Goal: Complete application form

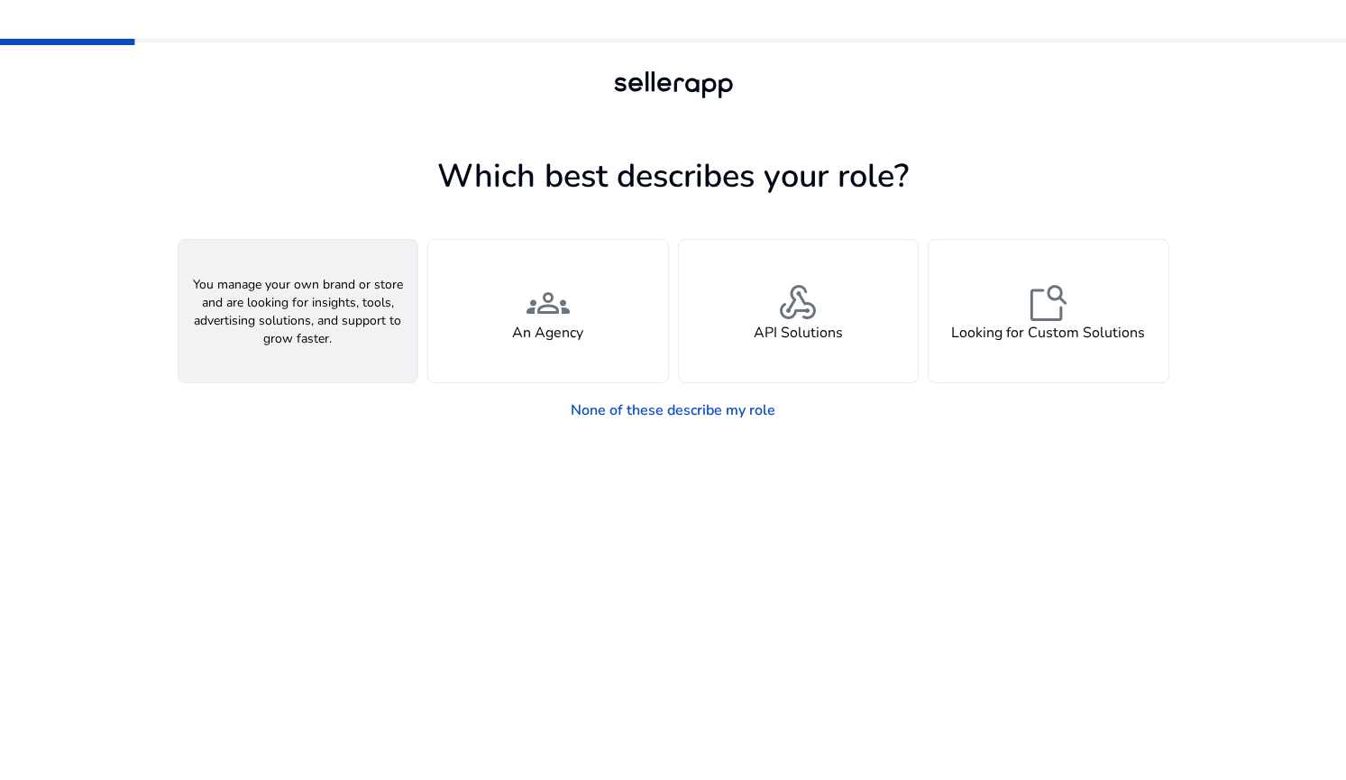
click at [324, 345] on div "person A Seller" at bounding box center [298, 311] width 240 height 142
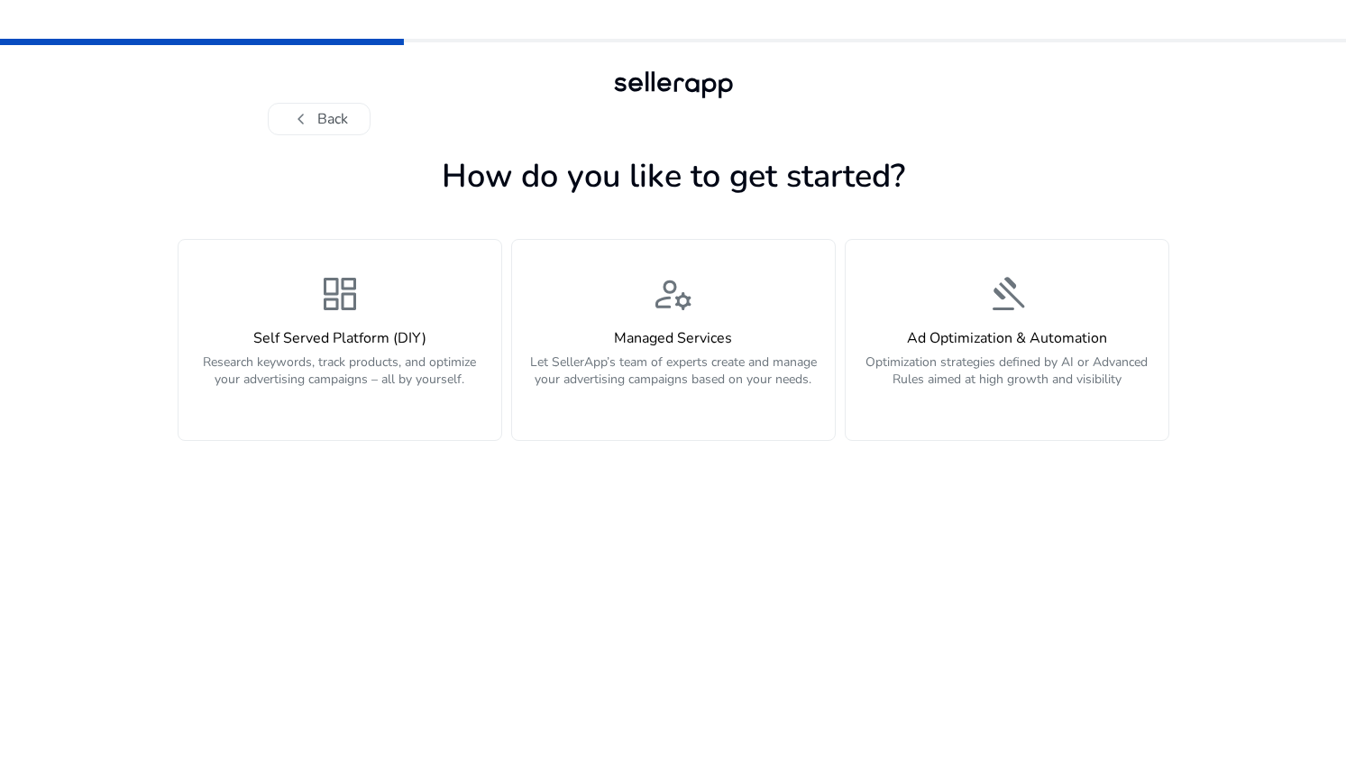
click at [324, 345] on h4 "Self Served Platform (DIY)" at bounding box center [339, 338] width 301 height 17
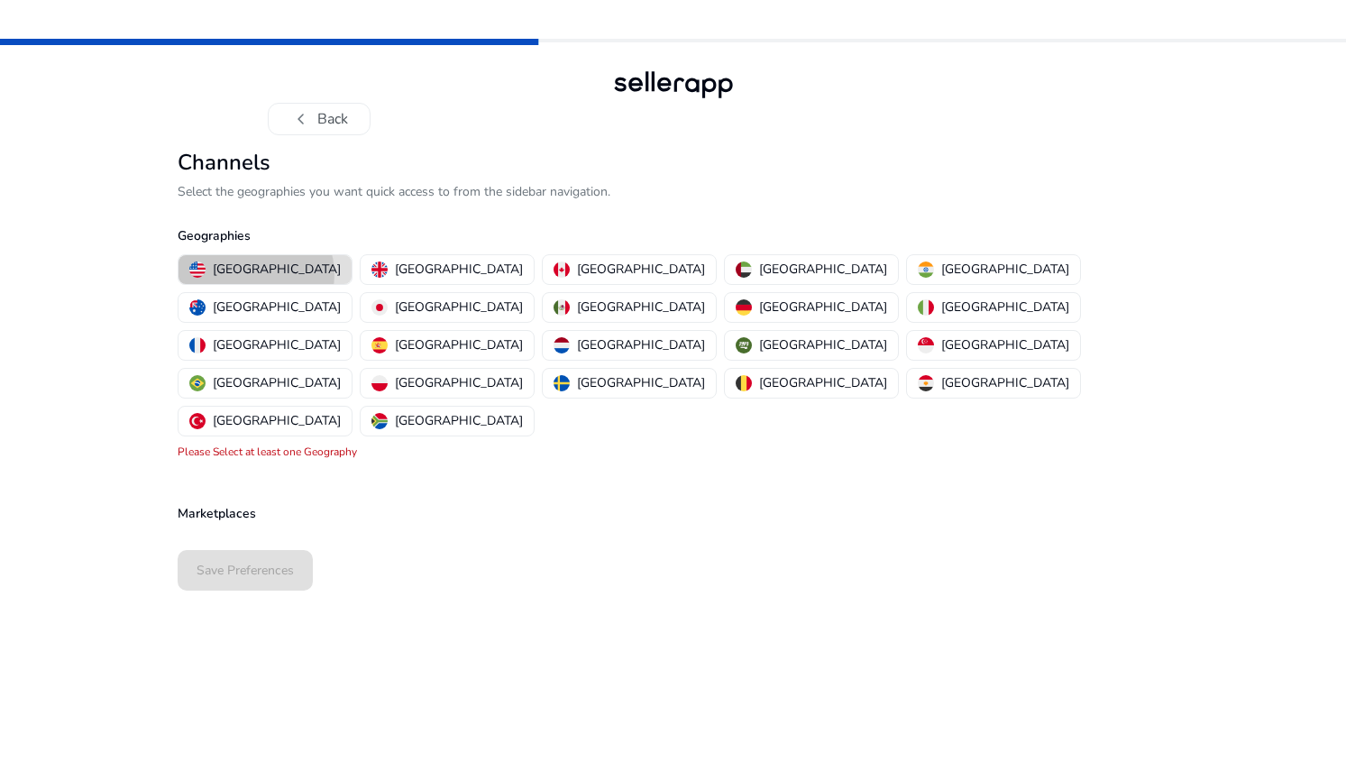
click at [255, 274] on p "United States" at bounding box center [277, 269] width 128 height 19
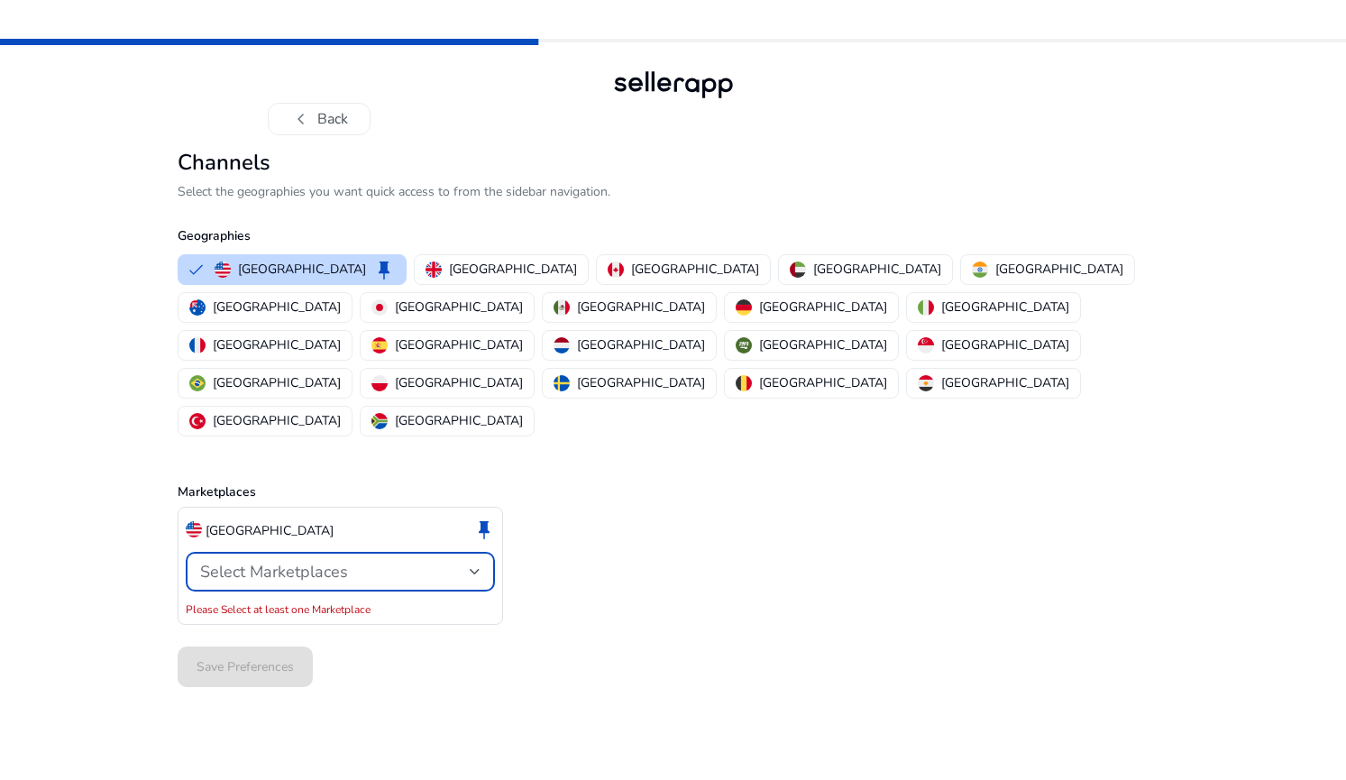
click at [278, 561] on span "Select Marketplaces" at bounding box center [274, 572] width 148 height 22
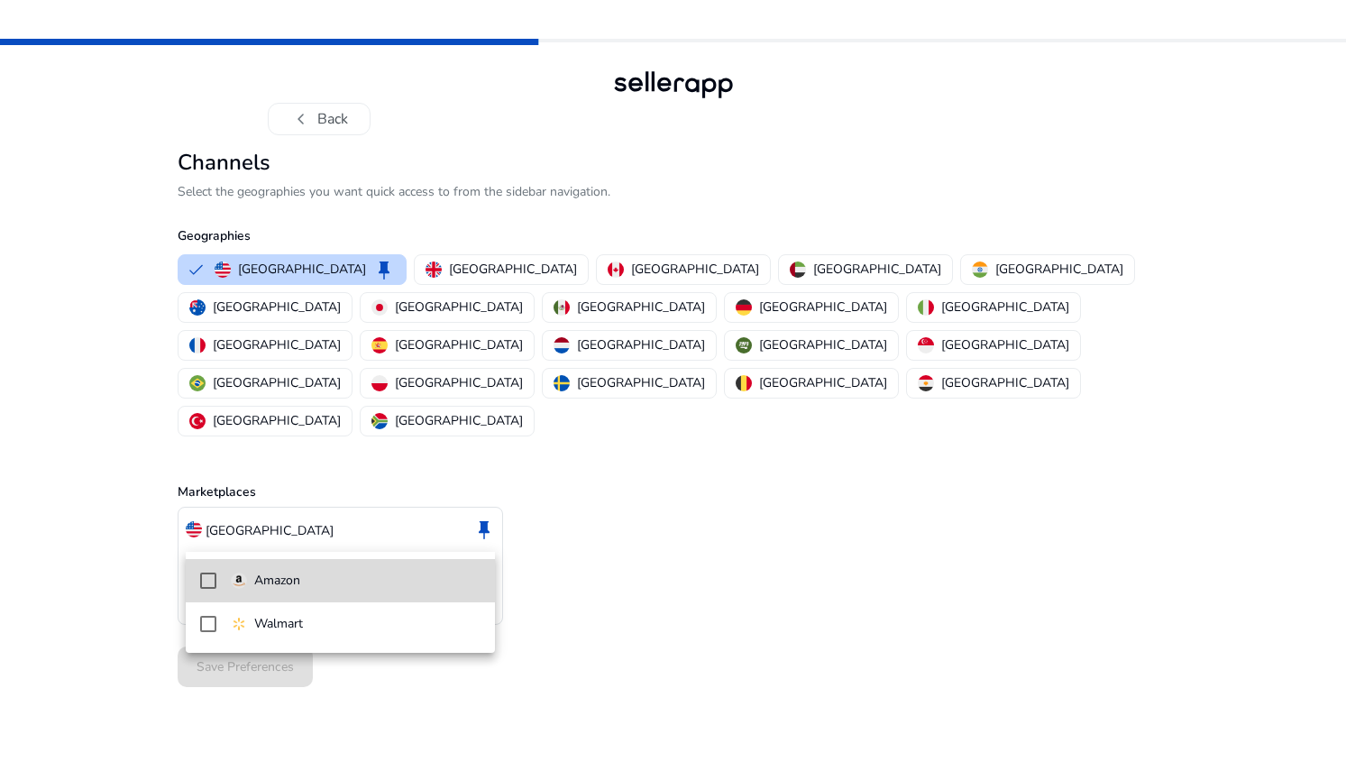
click at [272, 576] on p "Amazon" at bounding box center [277, 581] width 46 height 20
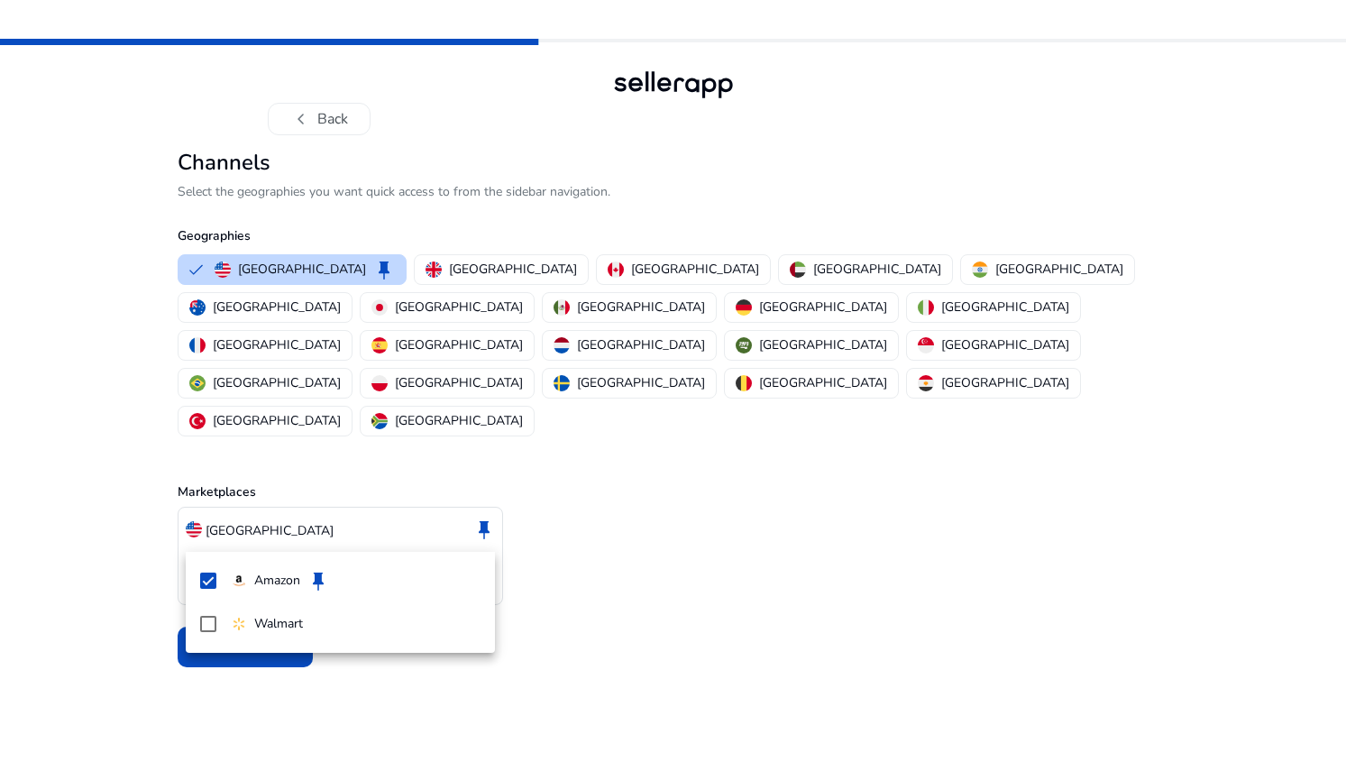
click at [147, 589] on div at bounding box center [673, 426] width 1346 height 780
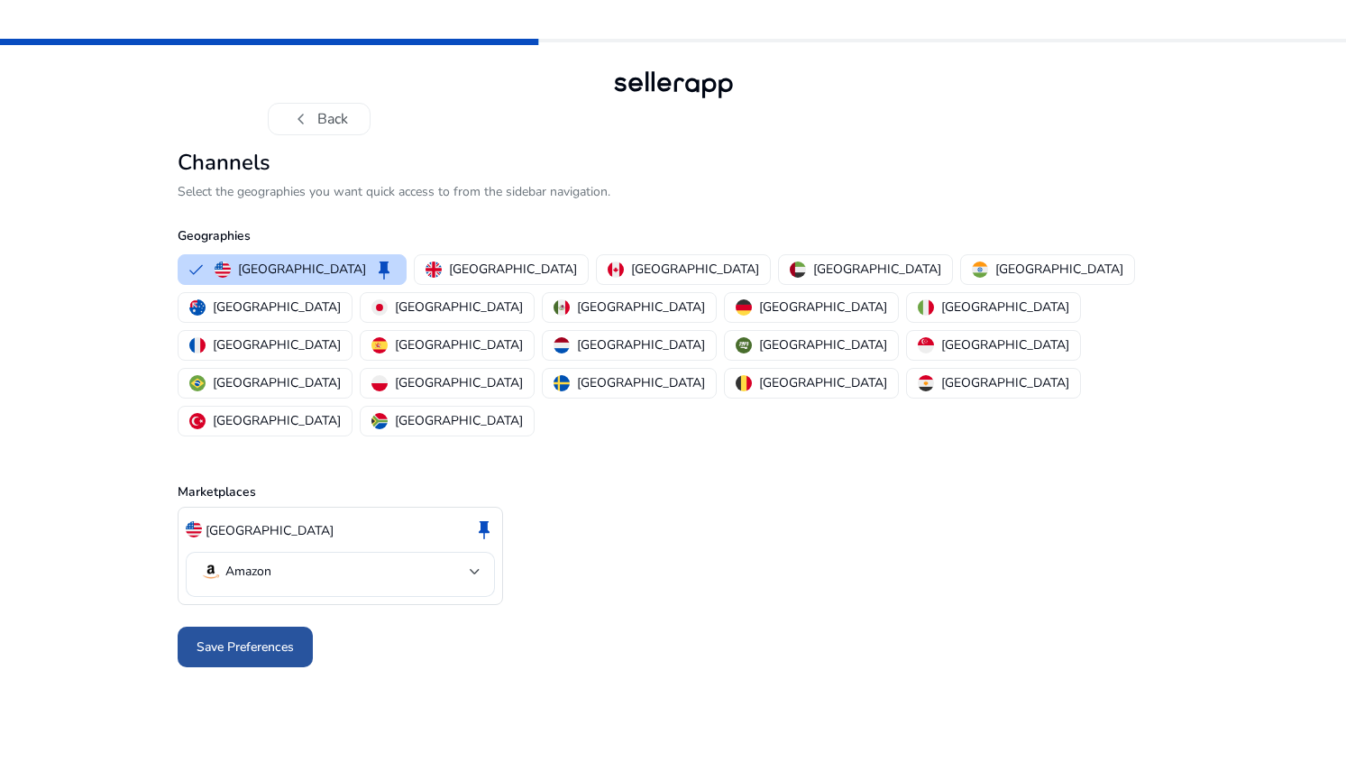
click at [235, 637] on span "Save Preferences" at bounding box center [244, 646] width 97 height 19
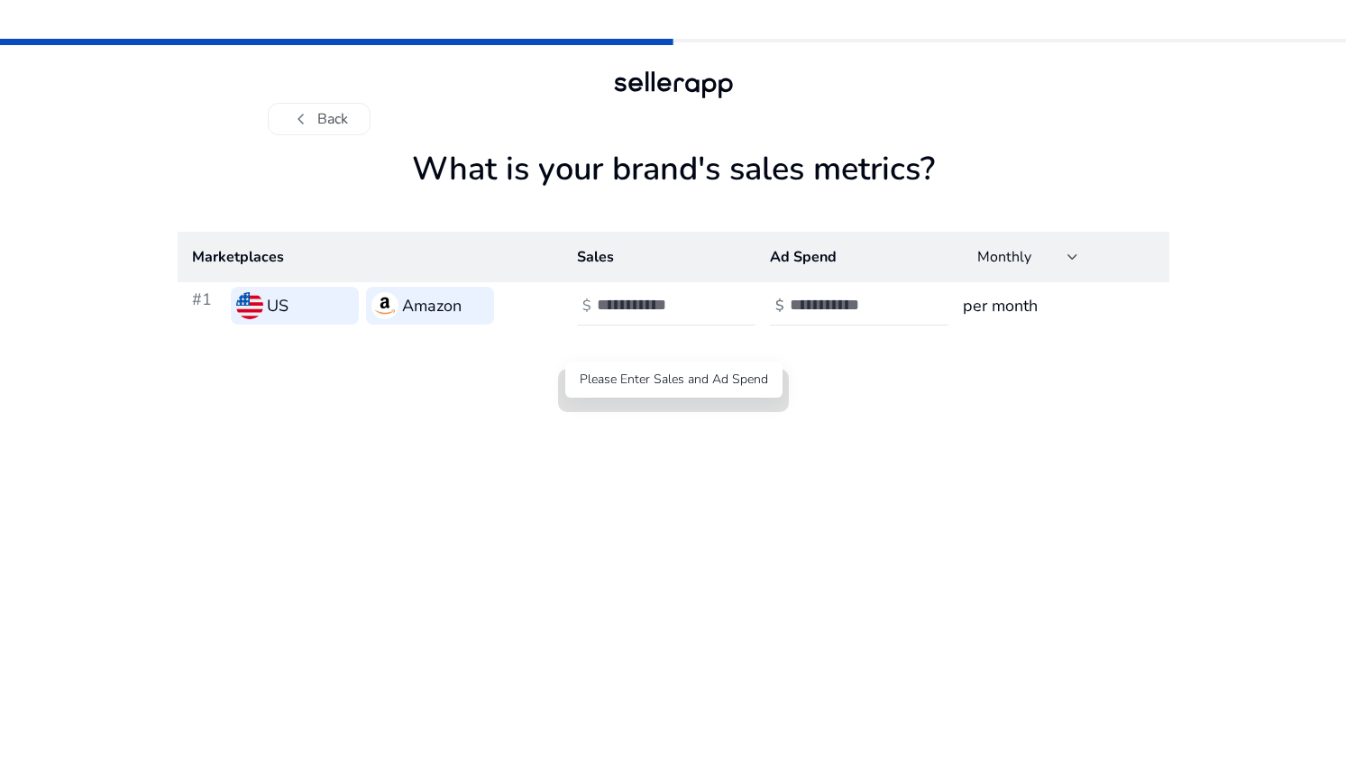
click at [684, 393] on div "Please Enter Sales and Ad Spend" at bounding box center [673, 379] width 217 height 36
click at [670, 306] on input "number" at bounding box center [658, 305] width 122 height 20
click at [669, 379] on div "Please Enter Sales and Ad Spend" at bounding box center [673, 379] width 217 height 36
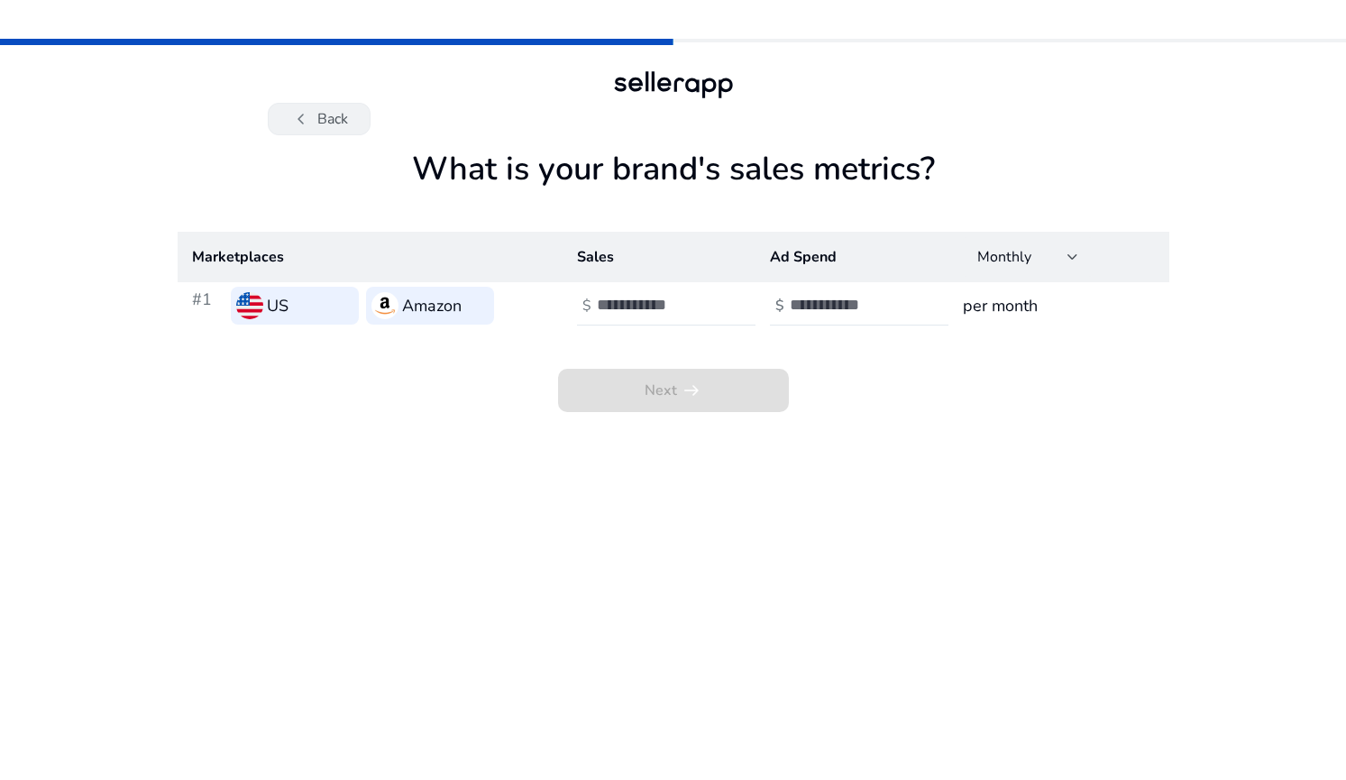
click at [325, 118] on button "chevron_left Back" at bounding box center [319, 119] width 103 height 32
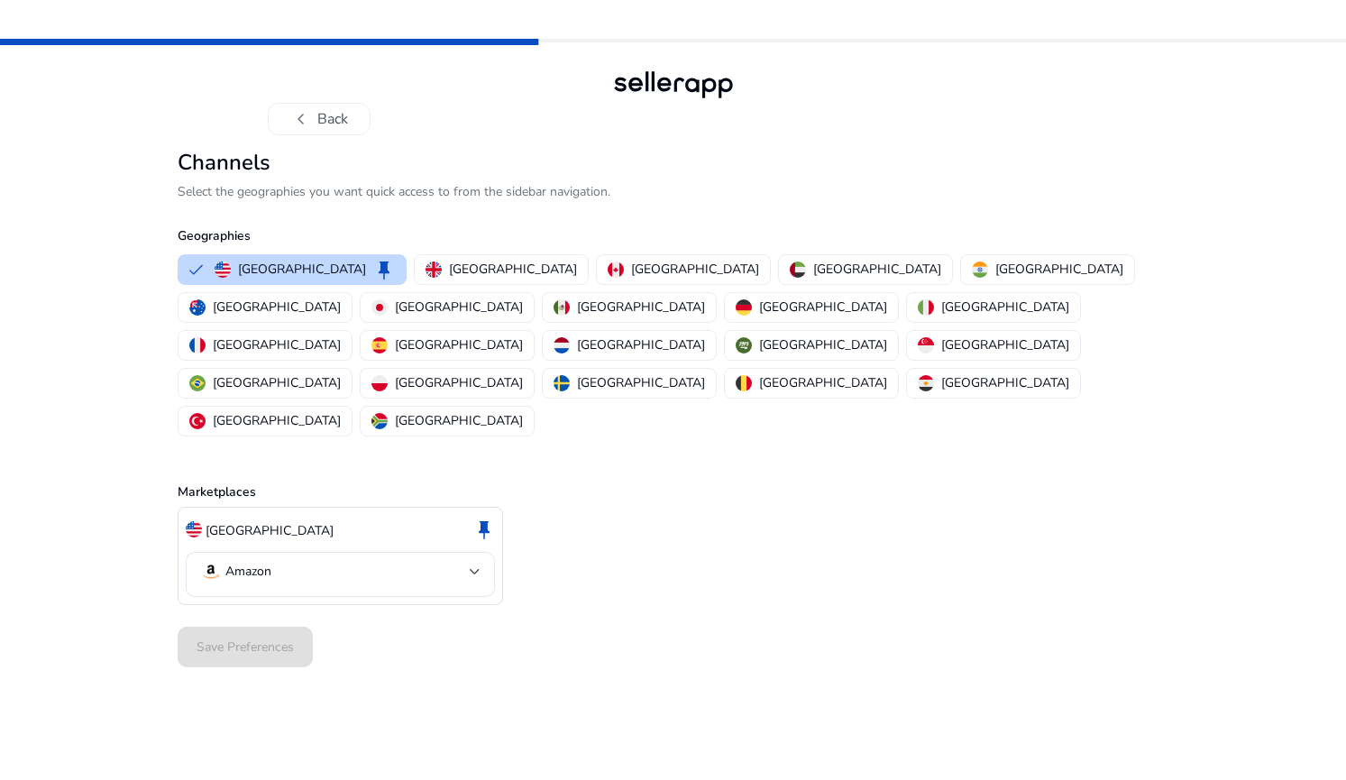
click at [325, 118] on button "chevron_left Back" at bounding box center [319, 119] width 103 height 32
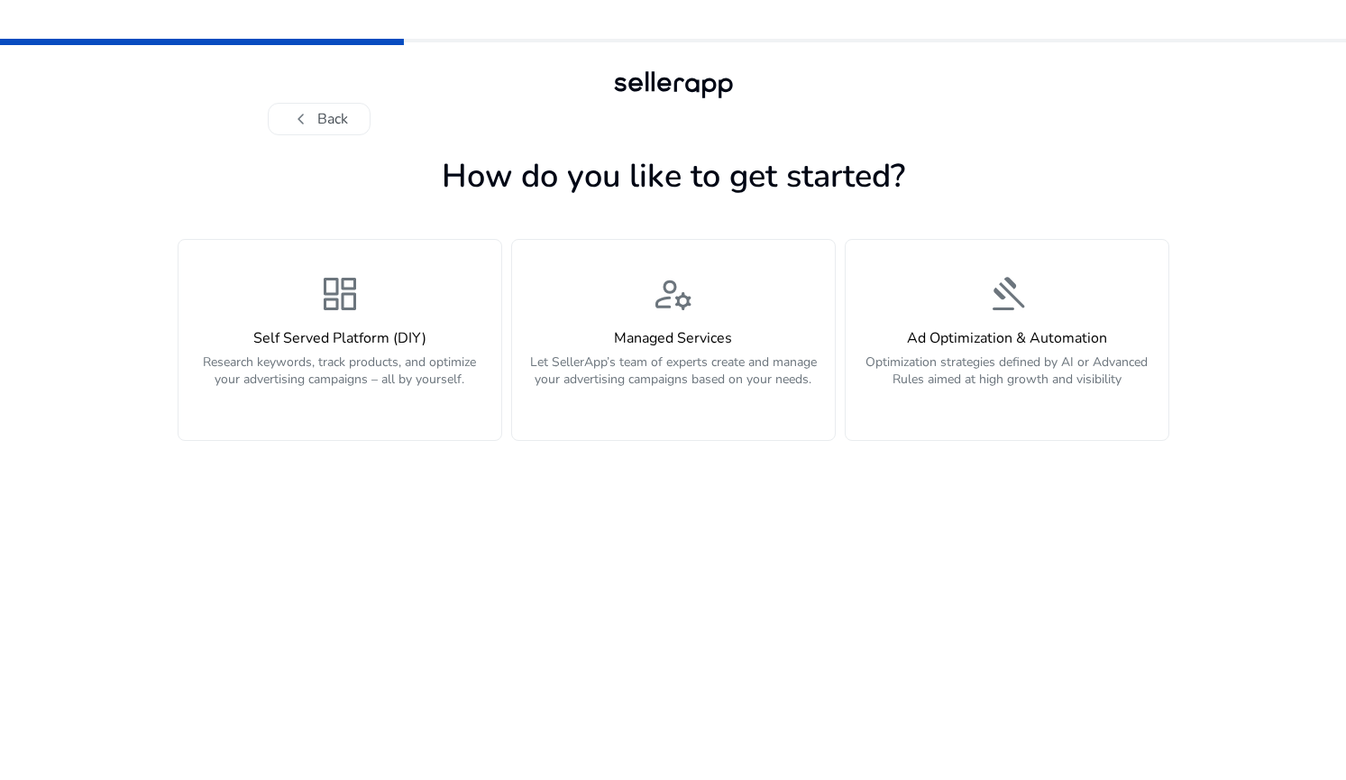
click at [325, 118] on button "chevron_left Back" at bounding box center [319, 119] width 103 height 32
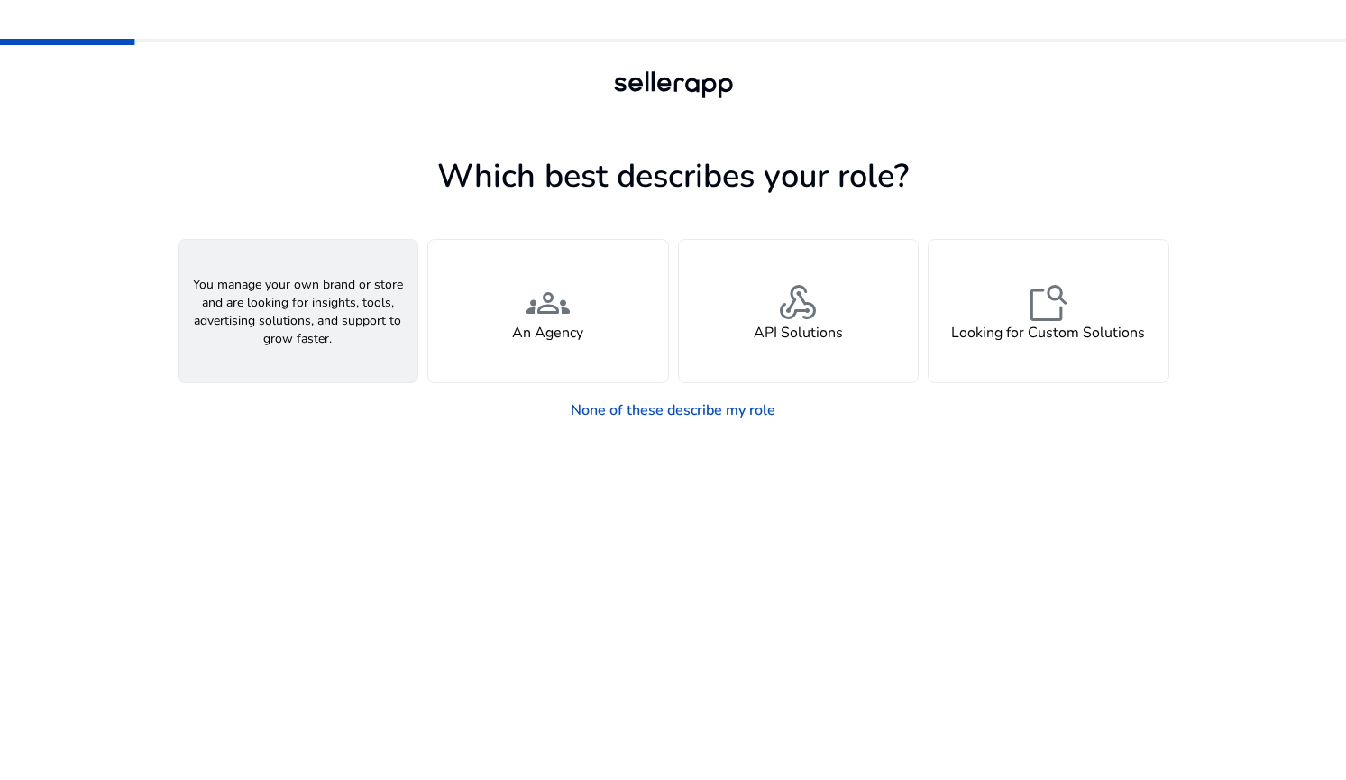
click at [279, 332] on h4 "A Seller" at bounding box center [297, 332] width 54 height 17
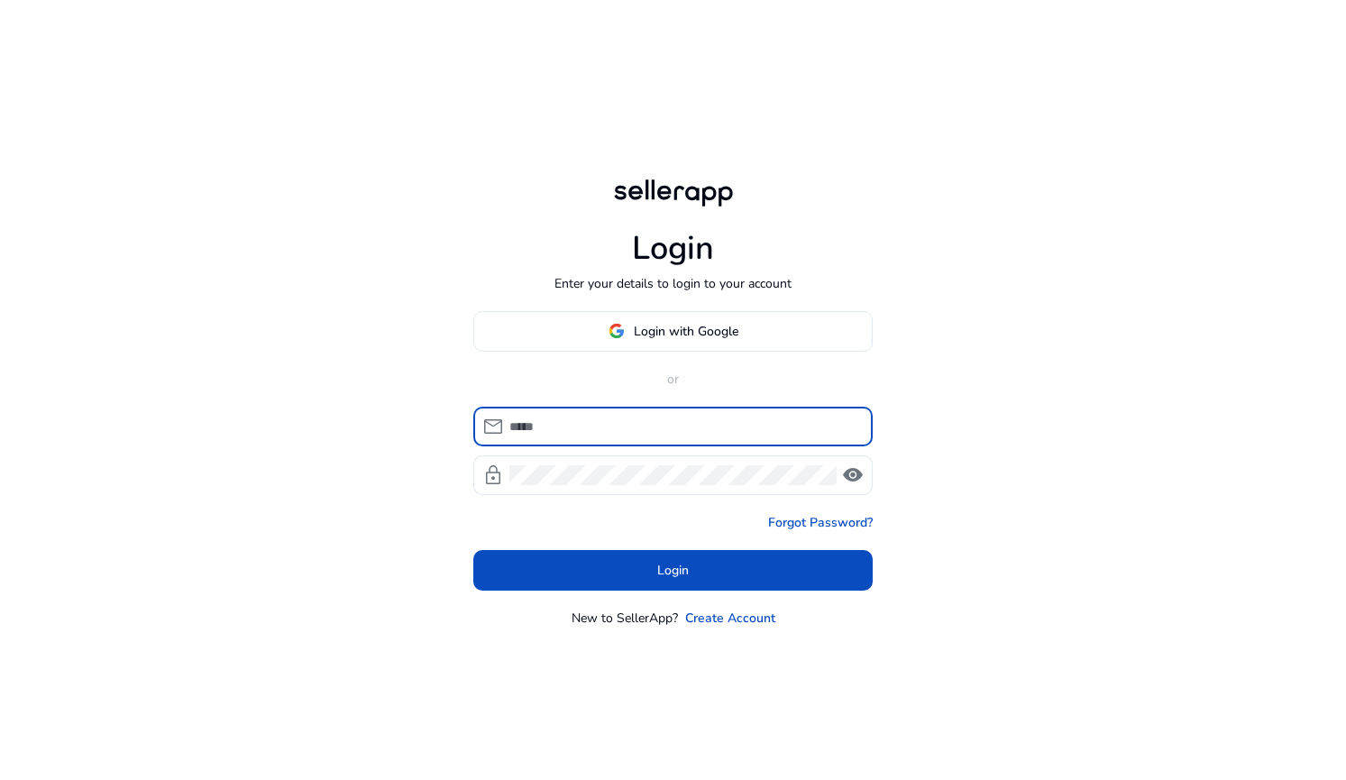
type input "**********"
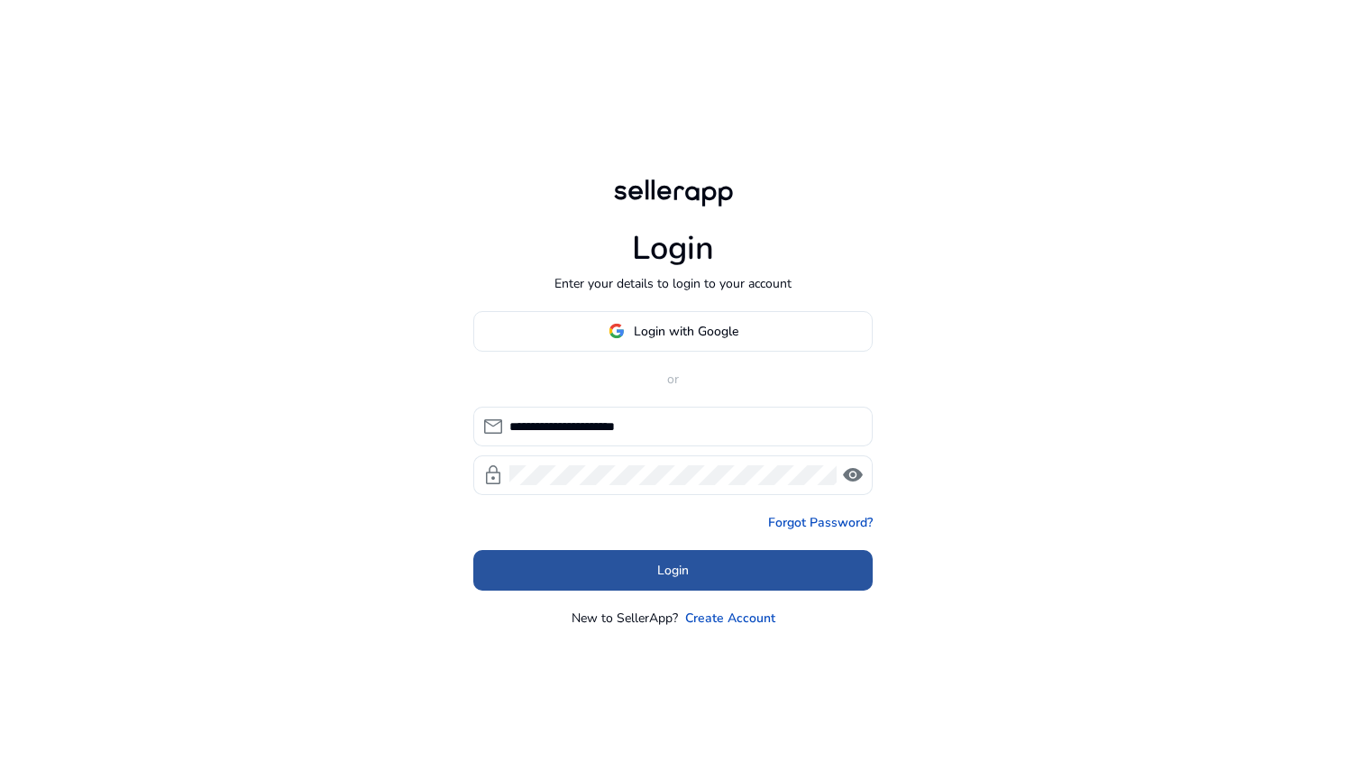
click at [553, 569] on span at bounding box center [672, 569] width 399 height 43
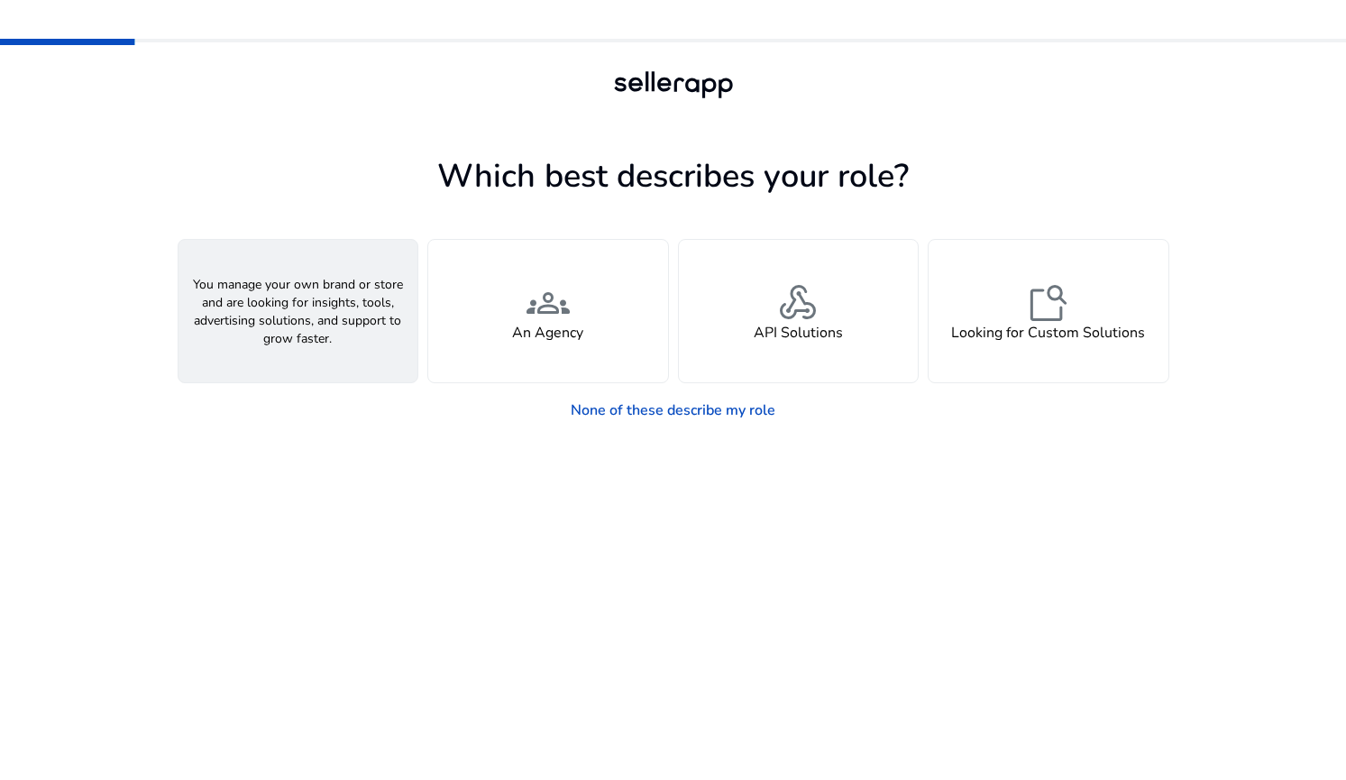
click at [343, 294] on div "person A Seller" at bounding box center [298, 311] width 240 height 142
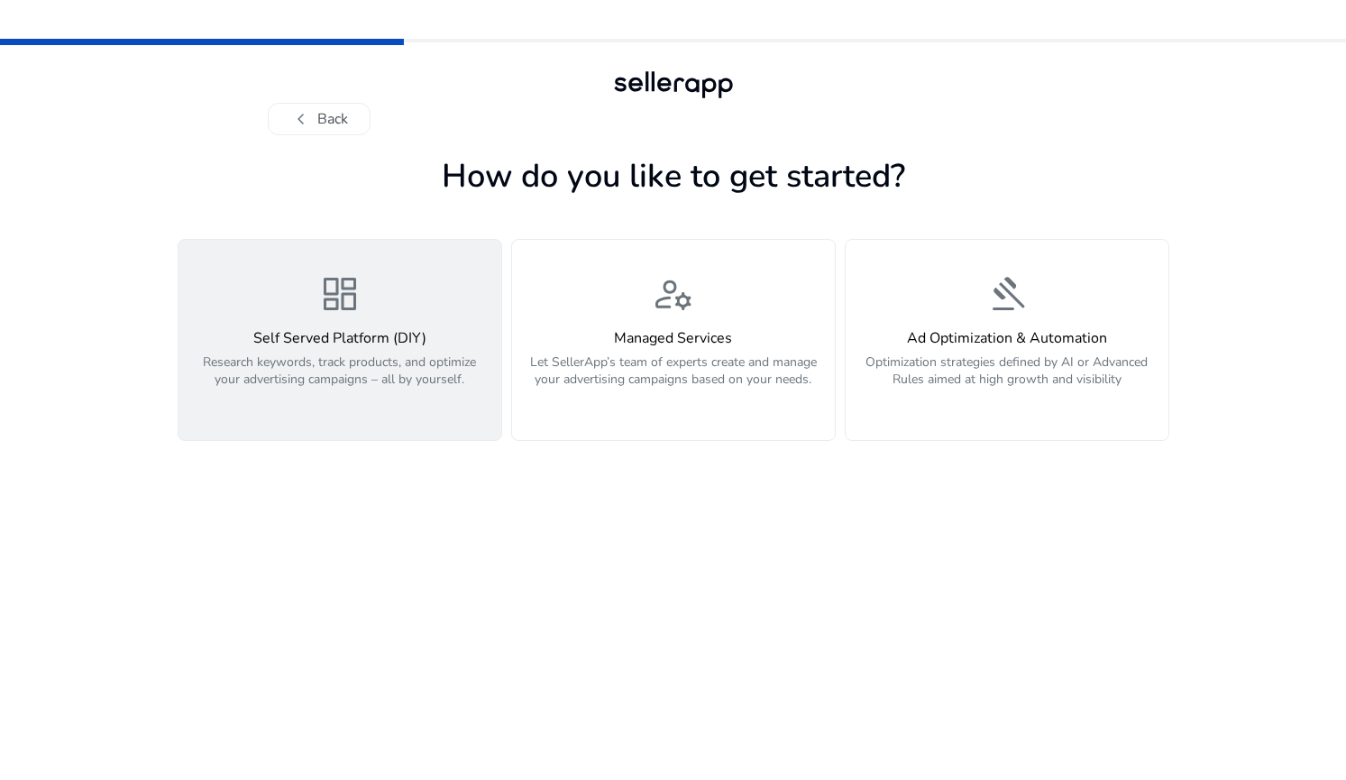
click at [345, 360] on p "Research keywords, track products, and optimize your advertising campaigns – al…" at bounding box center [339, 380] width 301 height 54
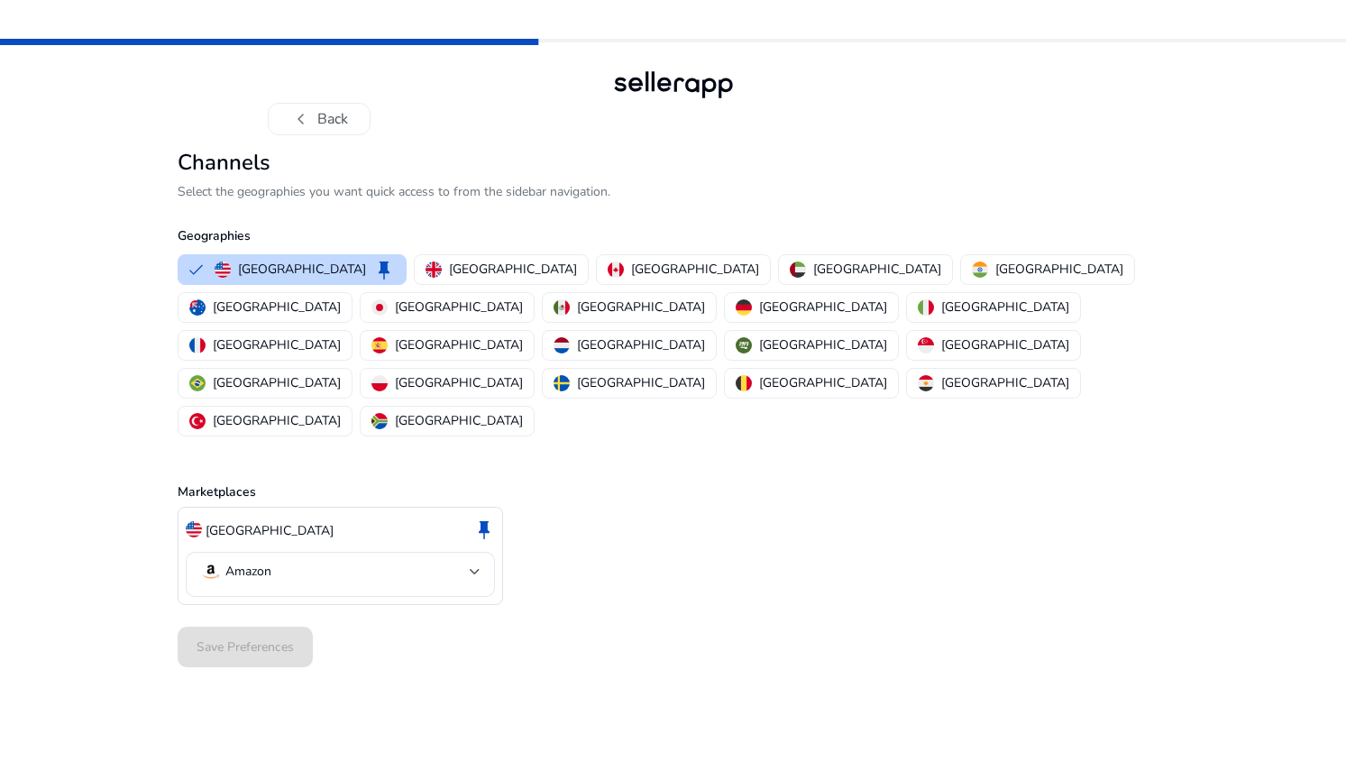
click at [397, 440] on div "Marketplaces United States keep Amazon" at bounding box center [673, 522] width 991 height 165
click at [327, 207] on div "Geographies United States keep United Kingdom Canada United Arab Emirates India…" at bounding box center [673, 322] width 991 height 234
click at [283, 561] on mat-select-trigger "Amazon" at bounding box center [334, 572] width 269 height 22
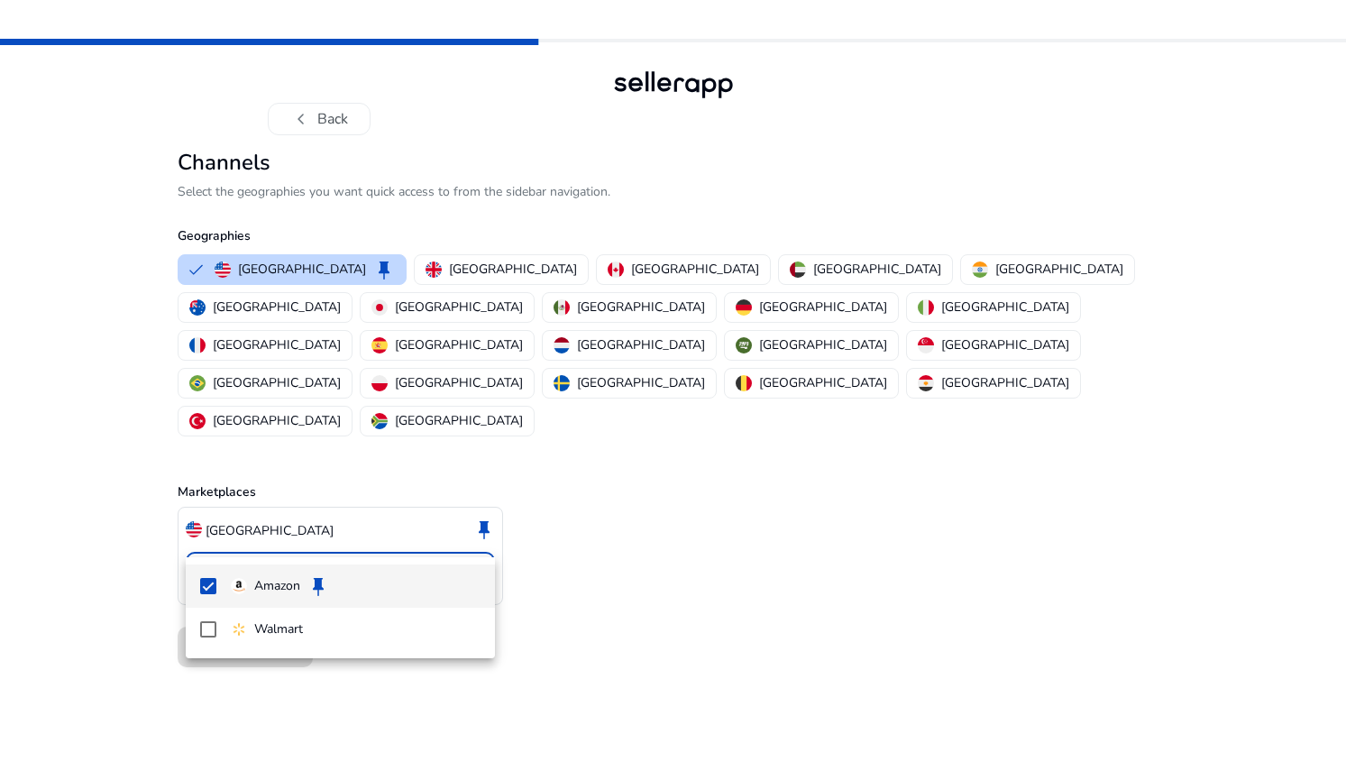
click at [260, 585] on p "Amazon" at bounding box center [277, 586] width 46 height 20
click at [215, 577] on mat-option "Amazon" at bounding box center [340, 585] width 309 height 43
drag, startPoint x: 157, startPoint y: 613, endPoint x: 162, endPoint y: 580, distance: 32.9
click at [162, 580] on div at bounding box center [673, 426] width 1346 height 780
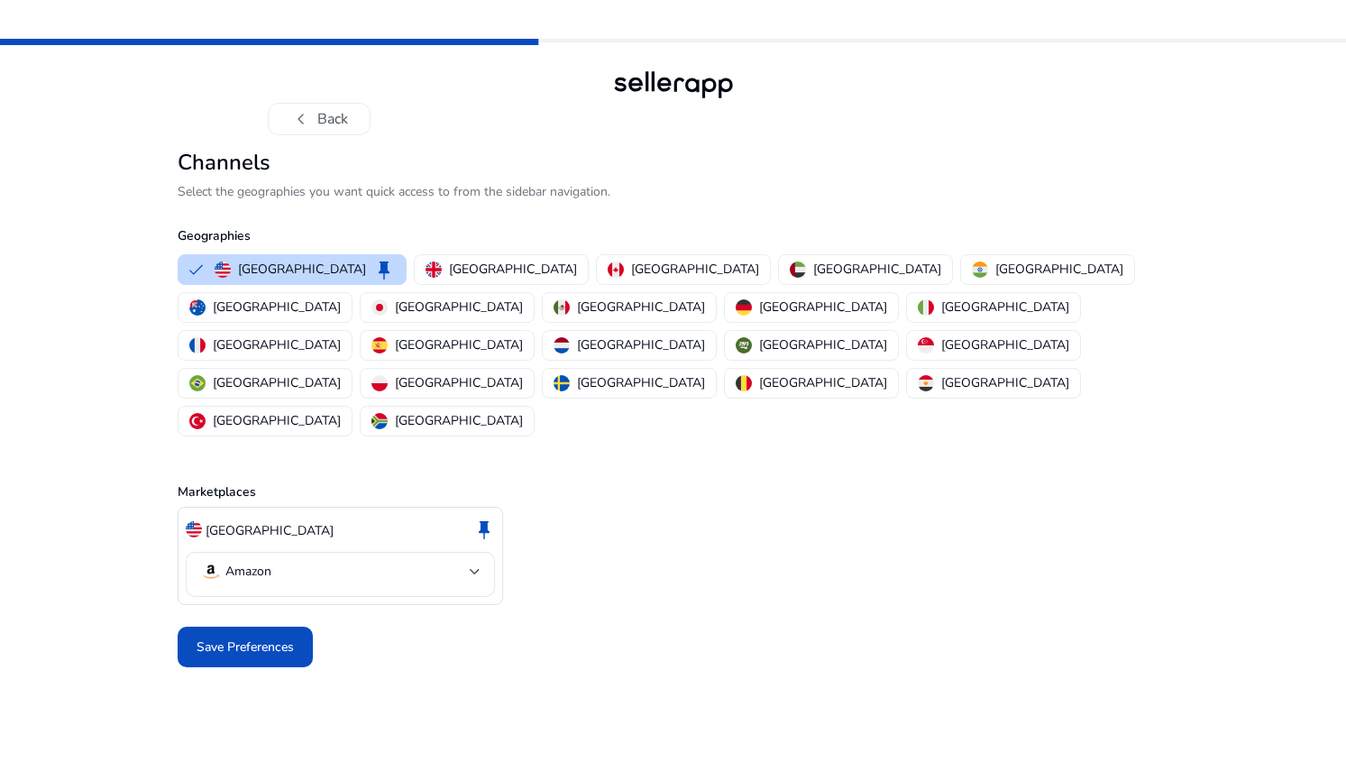
click at [162, 580] on div "chevron_left Back Channels Select the geographies you want quick access to from…" at bounding box center [673, 426] width 1346 height 780
click at [194, 625] on span at bounding box center [245, 646] width 135 height 43
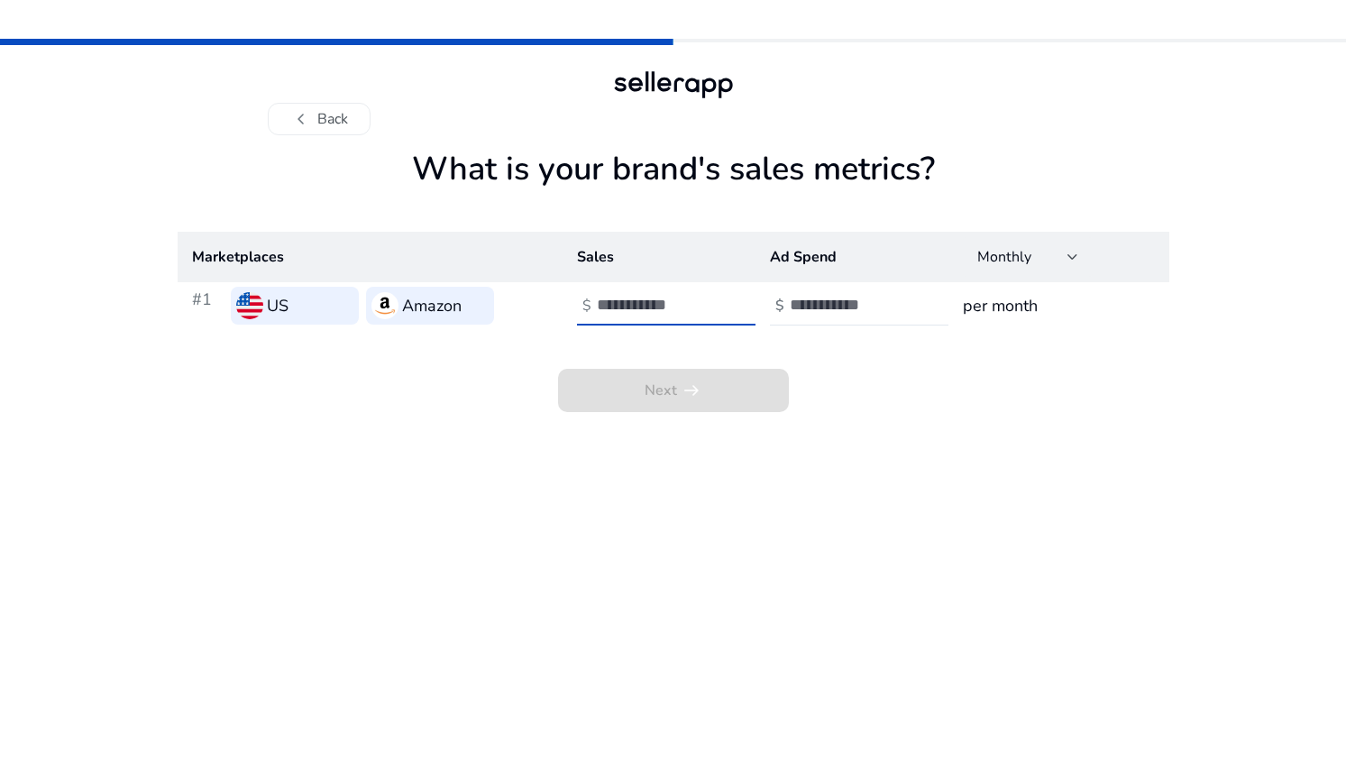
click at [653, 306] on input "number" at bounding box center [658, 305] width 122 height 20
type input "***"
click at [814, 306] on input "number" at bounding box center [851, 305] width 122 height 20
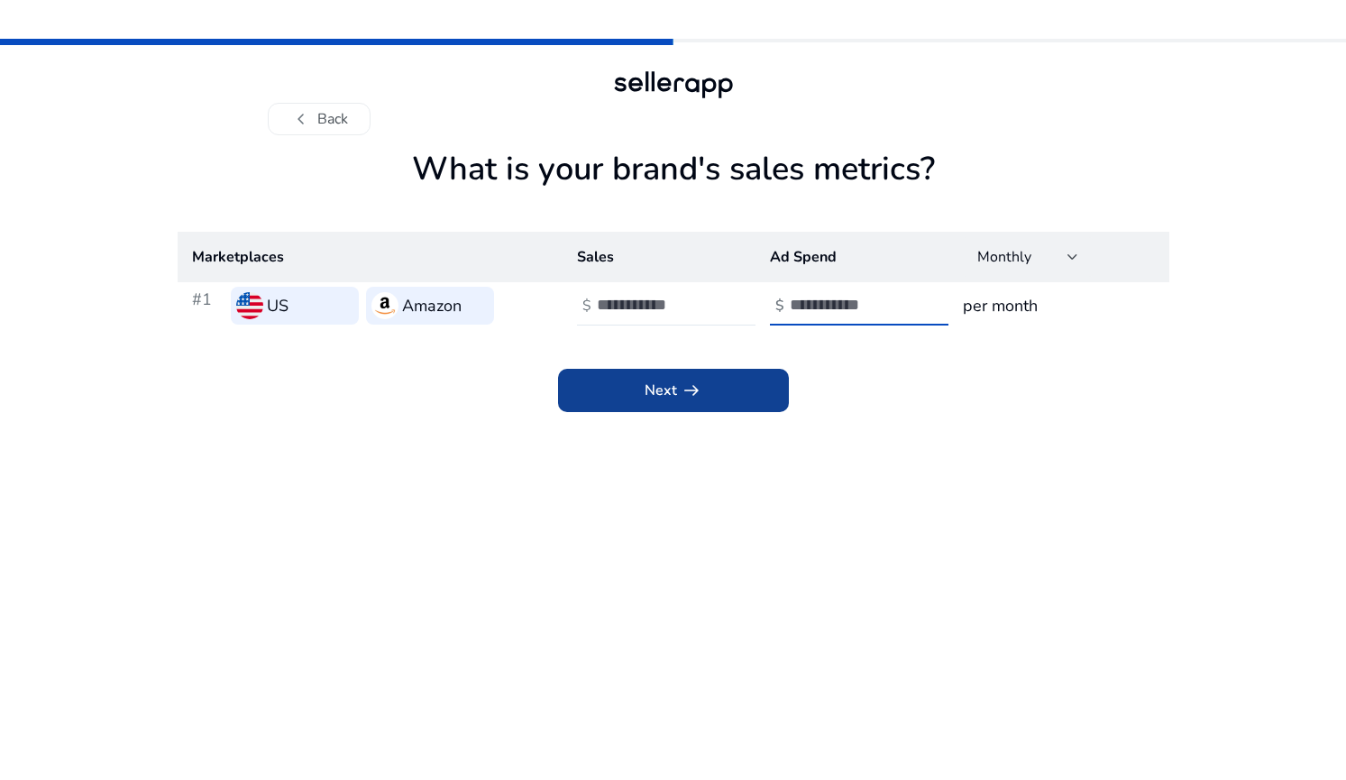
type input "****"
click at [674, 403] on span at bounding box center [673, 390] width 231 height 43
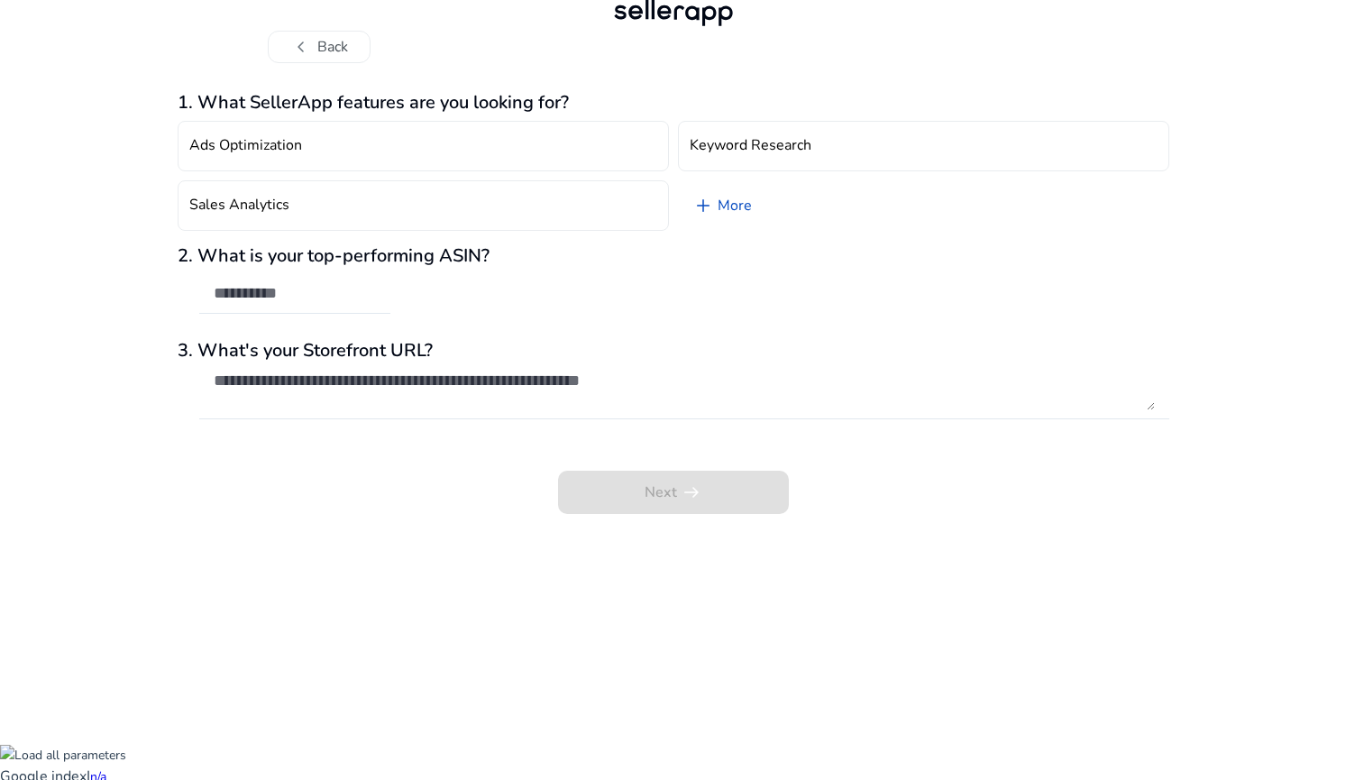
scroll to position [70, 0]
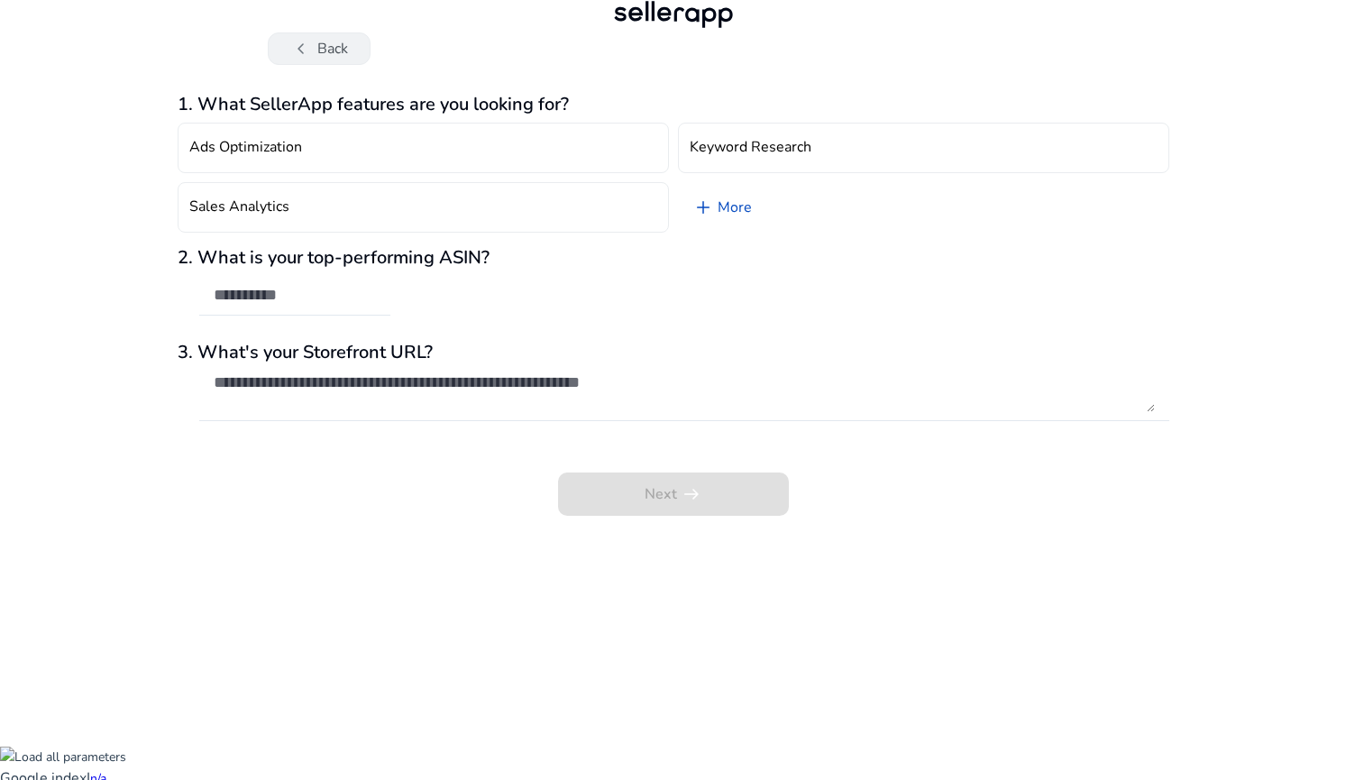
click at [359, 55] on button "chevron_left Back" at bounding box center [319, 48] width 103 height 32
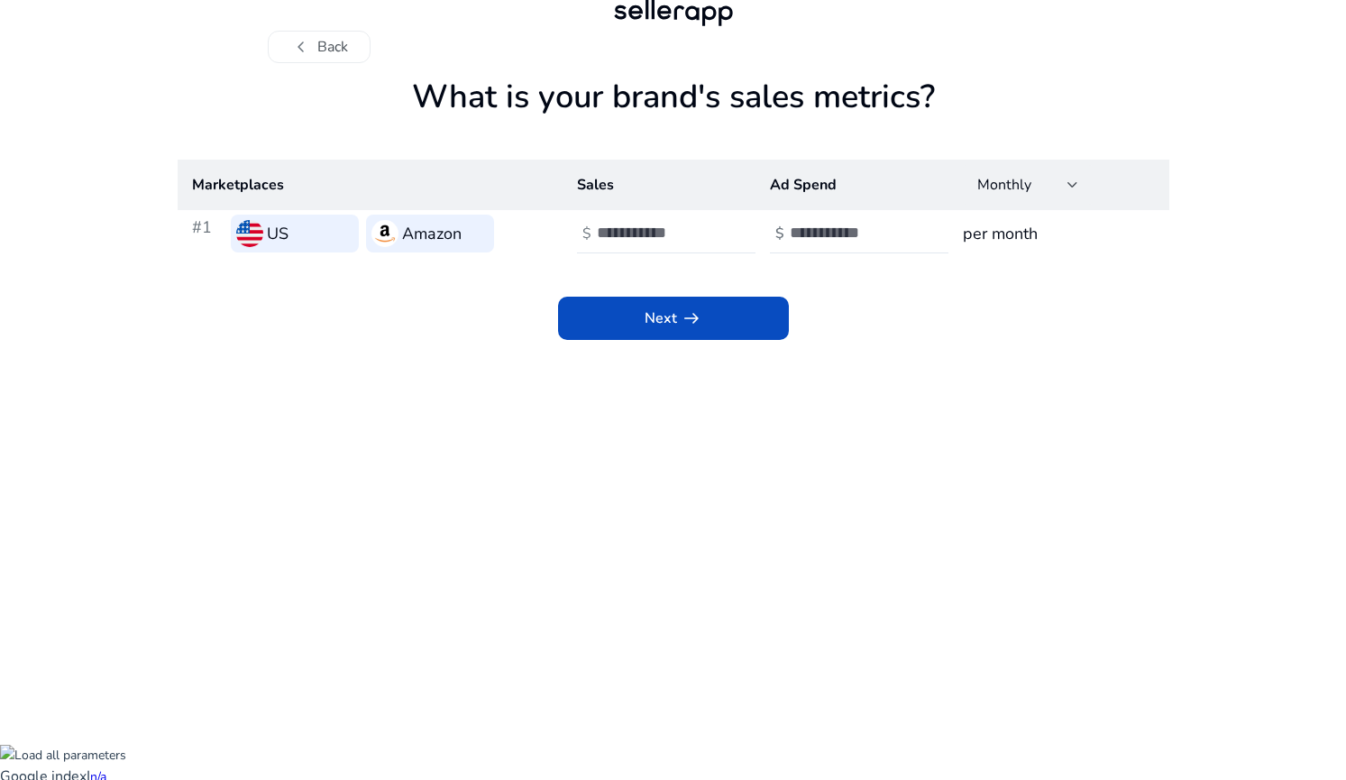
scroll to position [0, 0]
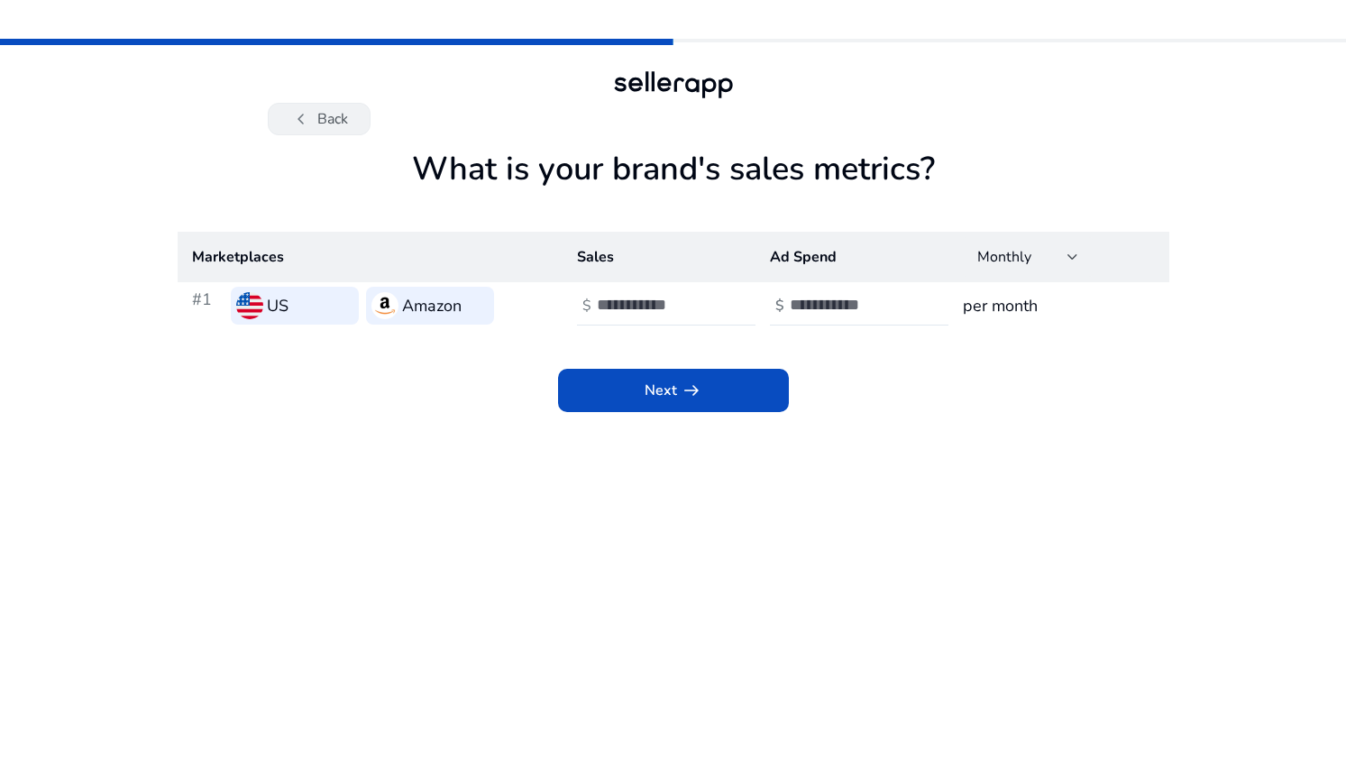
click at [323, 118] on button "chevron_left Back" at bounding box center [319, 119] width 103 height 32
